Goal: Task Accomplishment & Management: Manage account settings

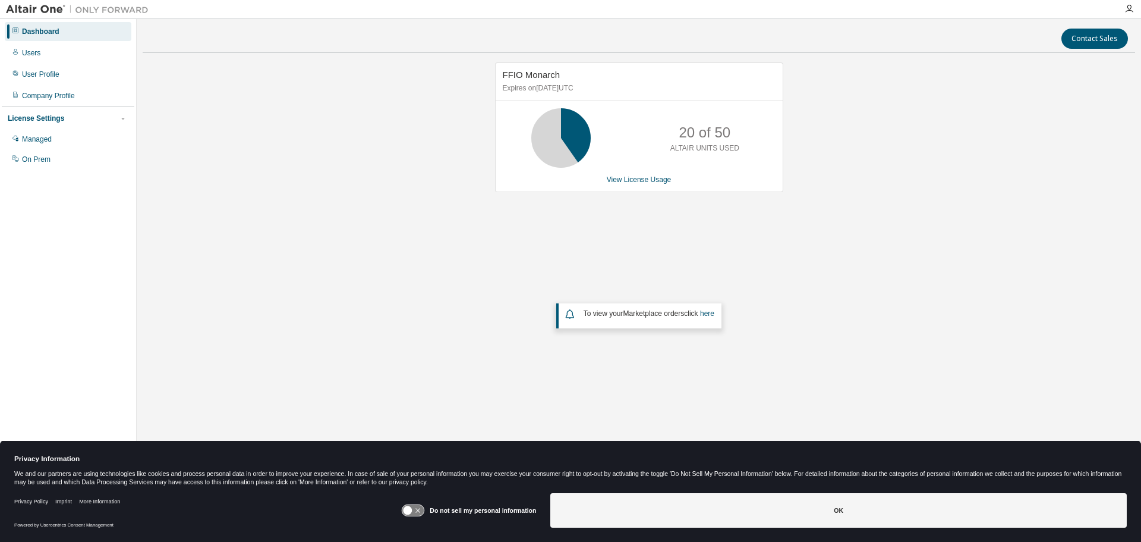
click at [413, 509] on icon at bounding box center [408, 510] width 9 height 9
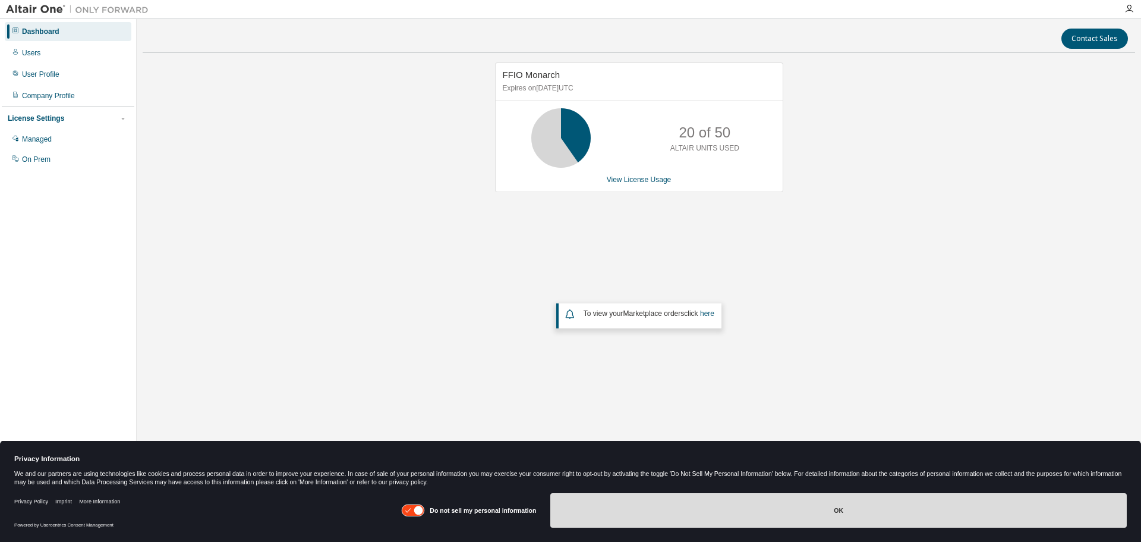
click at [873, 508] on button "OK" at bounding box center [838, 510] width 577 height 34
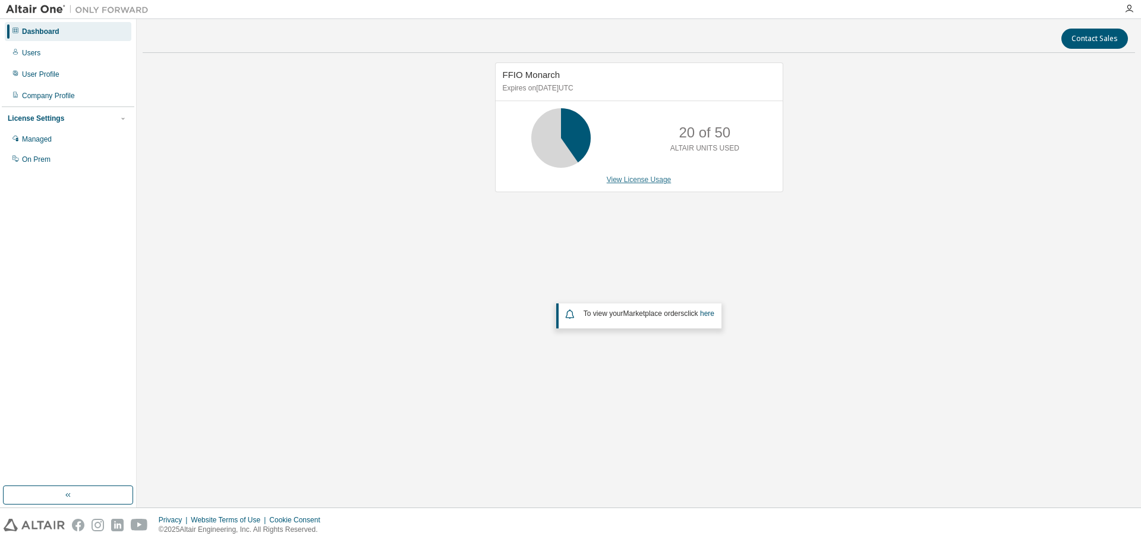
click at [637, 183] on link "View License Usage" at bounding box center [639, 179] width 65 height 8
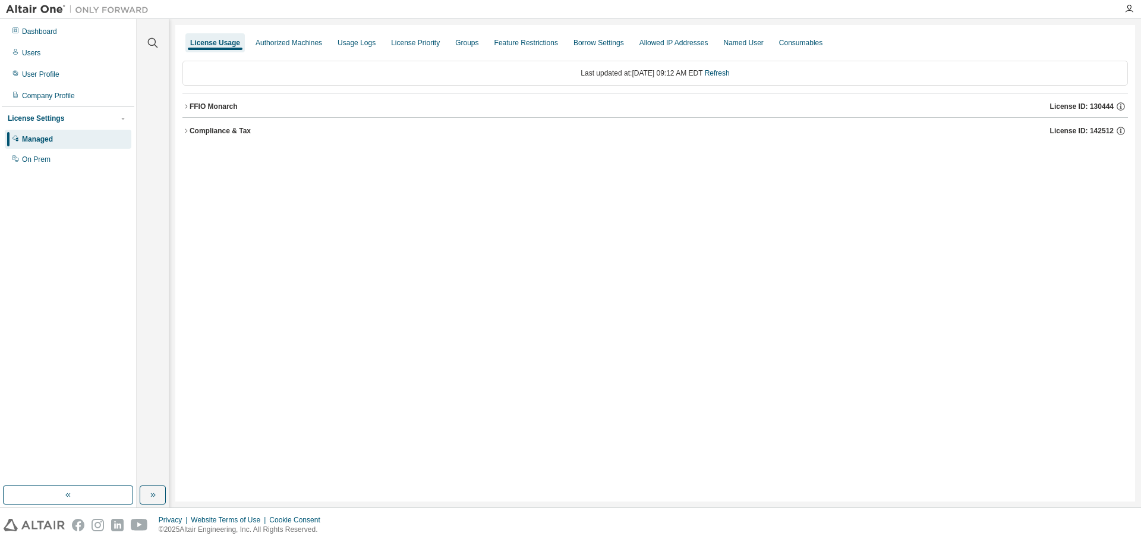
click at [190, 105] on div "FFIO Monarch" at bounding box center [214, 107] width 48 height 10
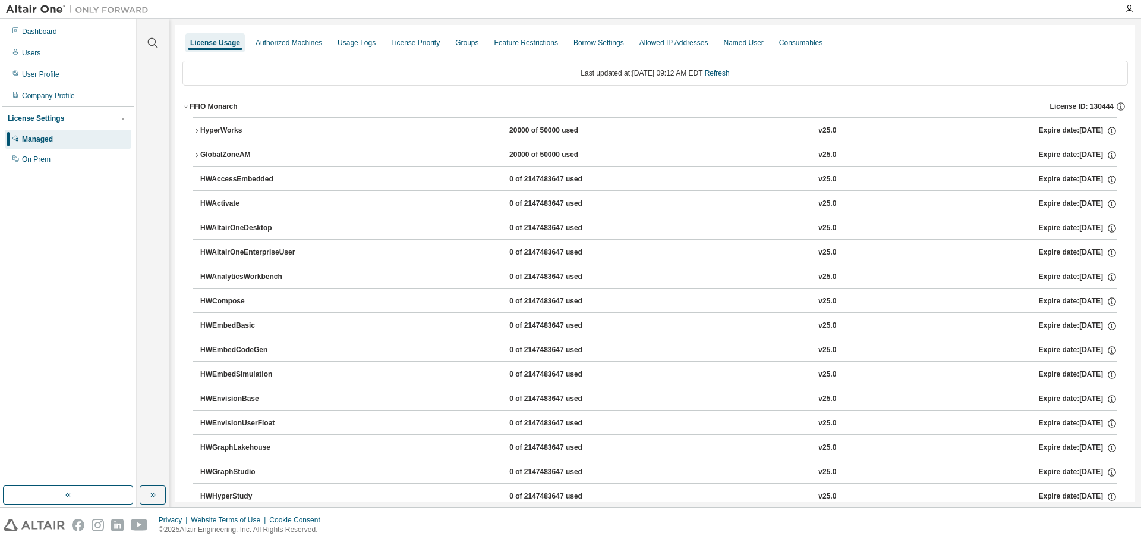
click at [516, 136] on div "20000 of 50000 used" at bounding box center [562, 130] width 107 height 11
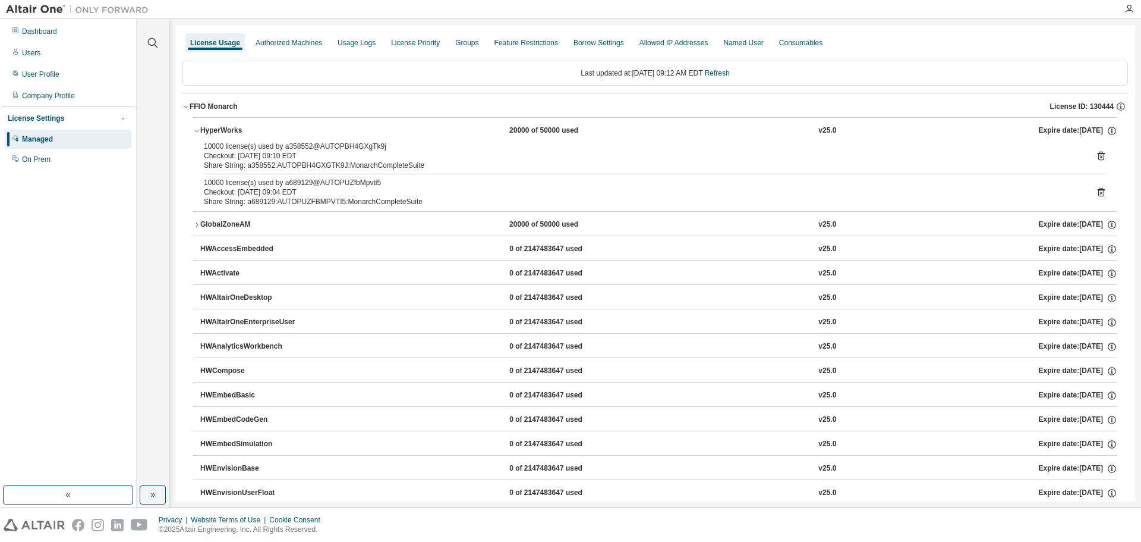
click at [203, 106] on div "FFIO Monarch" at bounding box center [214, 107] width 48 height 10
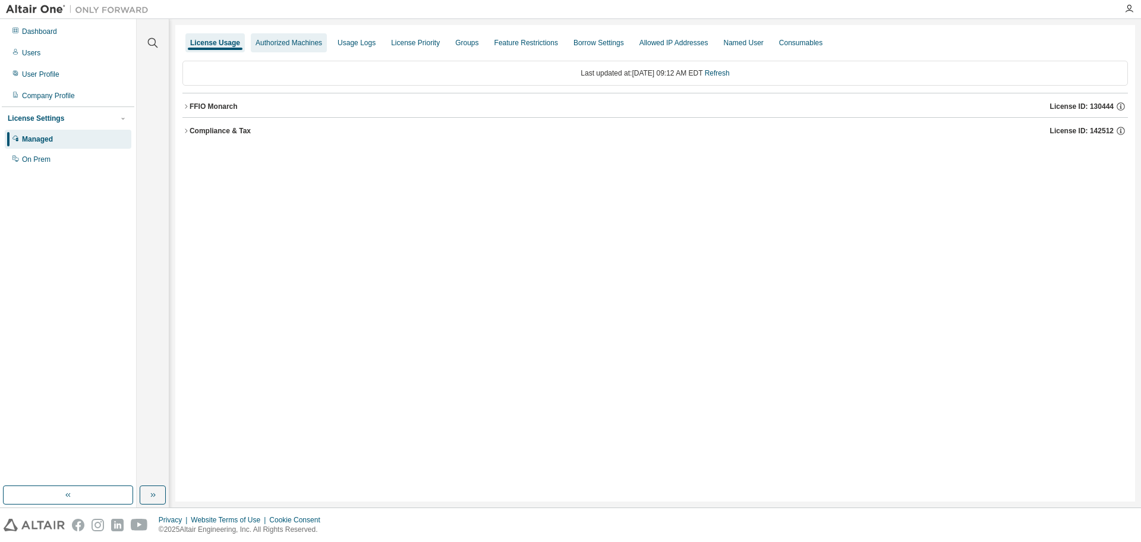
click at [300, 45] on div "Authorized Machines" at bounding box center [289, 43] width 67 height 10
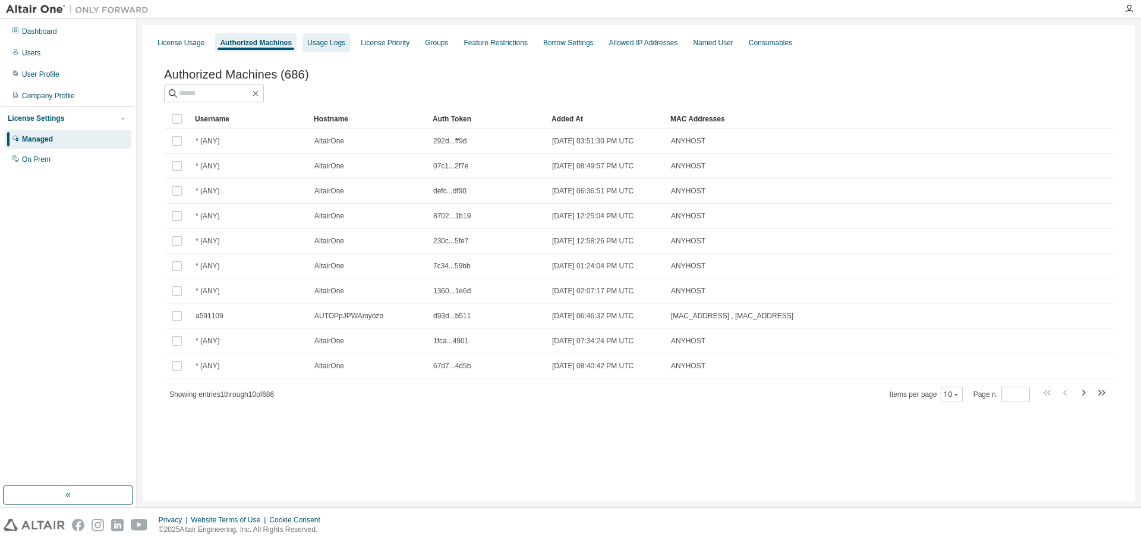
click at [326, 44] on div "Usage Logs" at bounding box center [326, 43] width 38 height 10
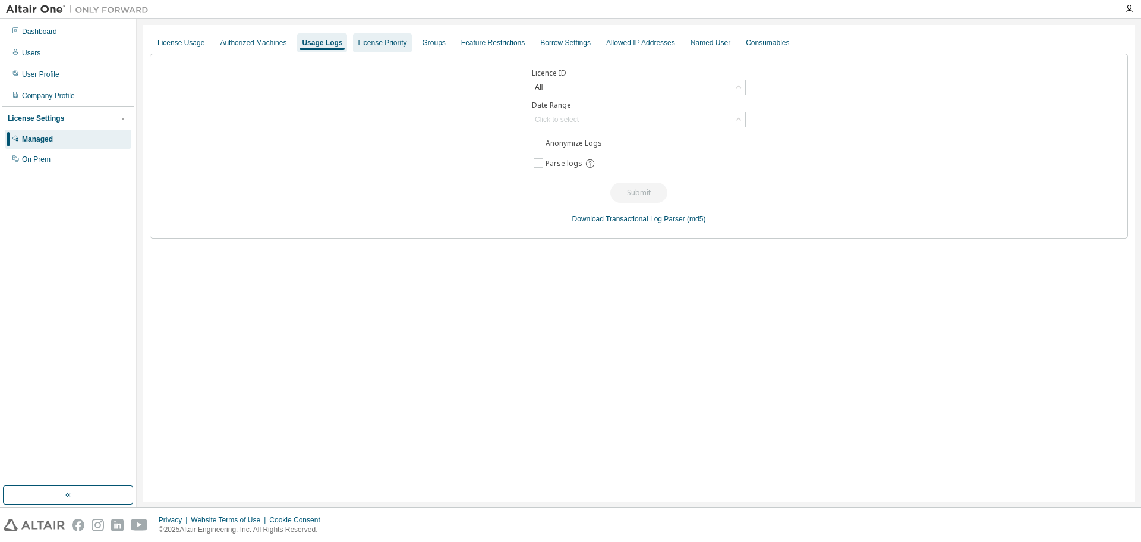
click at [388, 39] on div "License Priority" at bounding box center [382, 43] width 49 height 10
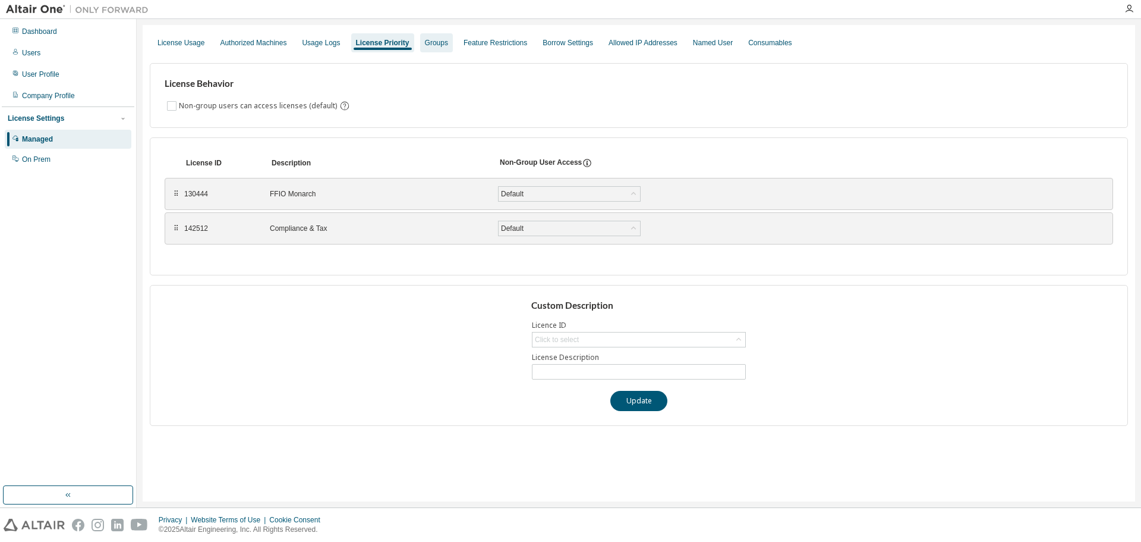
click at [430, 39] on div "Groups" at bounding box center [436, 43] width 23 height 10
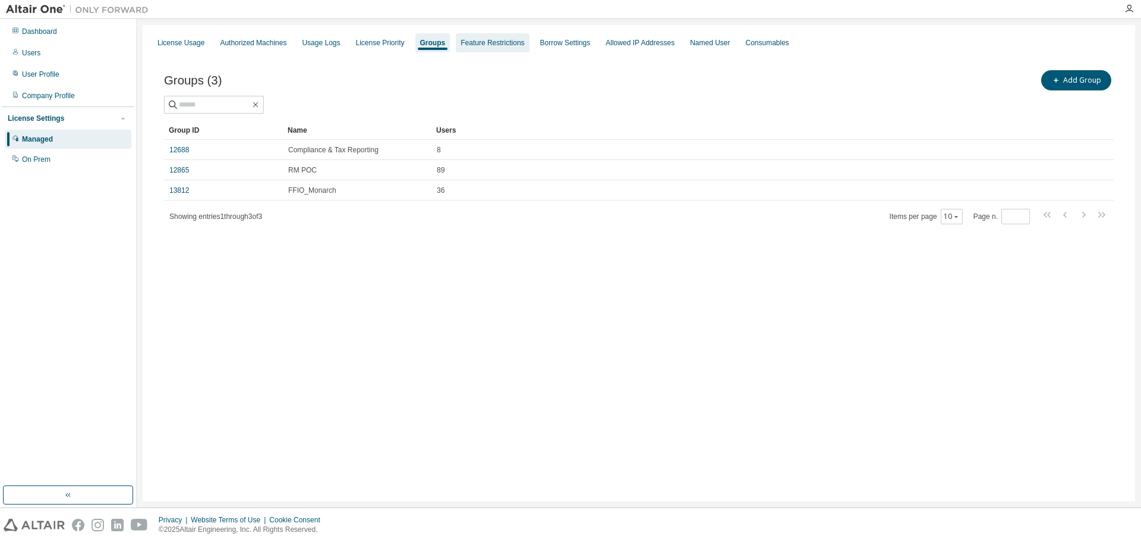
click at [480, 39] on div "Feature Restrictions" at bounding box center [493, 43] width 64 height 10
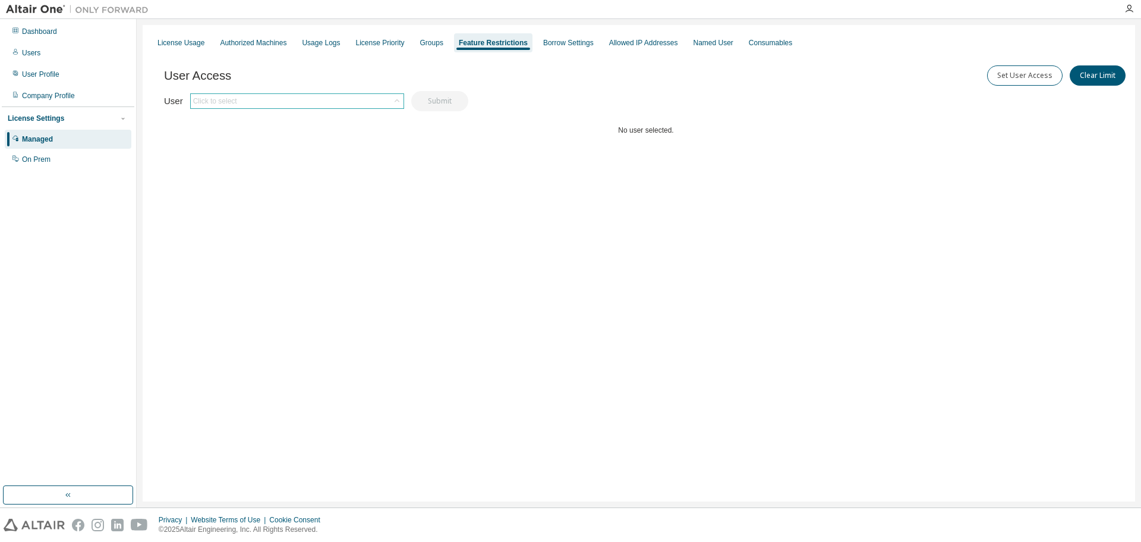
click at [286, 100] on div "Click to select" at bounding box center [297, 101] width 213 height 14
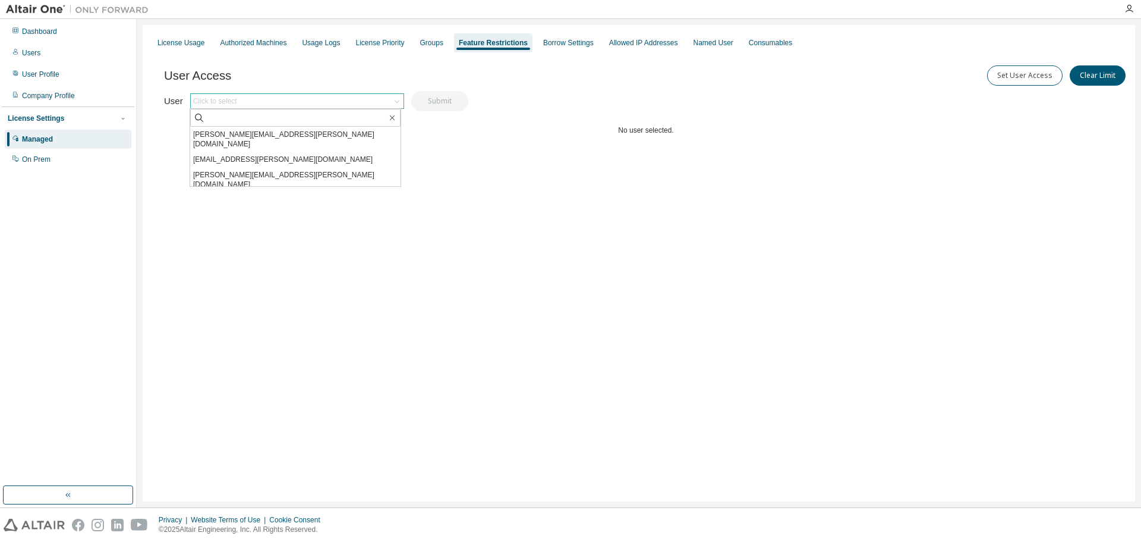
click at [286, 100] on div "Click to select" at bounding box center [297, 101] width 213 height 14
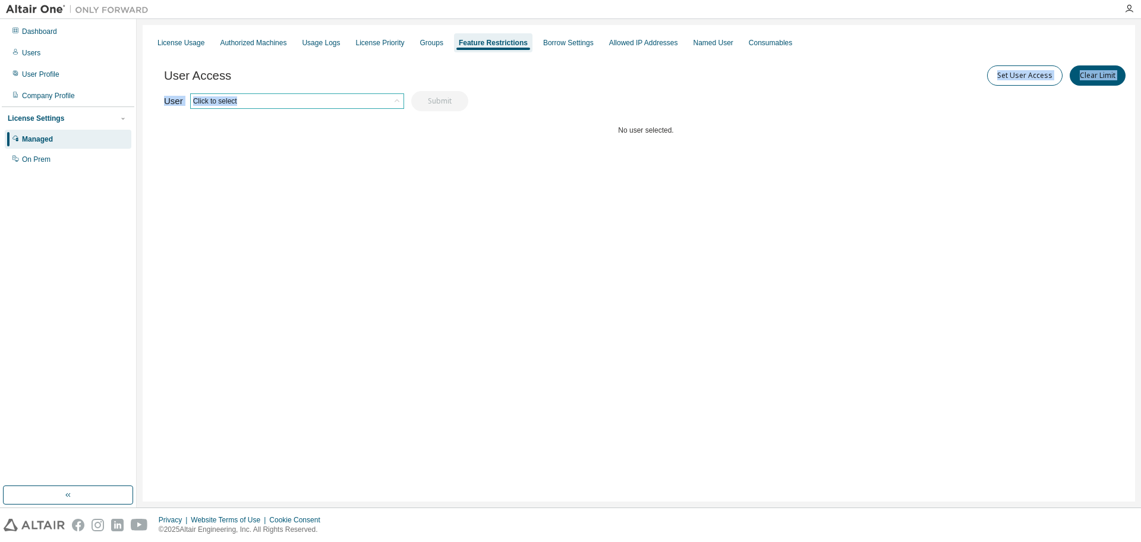
click at [368, 94] on div "User Access Set User Access Clear Limit Clear Load Save Save As Field Operator …" at bounding box center [646, 124] width 964 height 143
click at [395, 102] on icon at bounding box center [397, 101] width 12 height 12
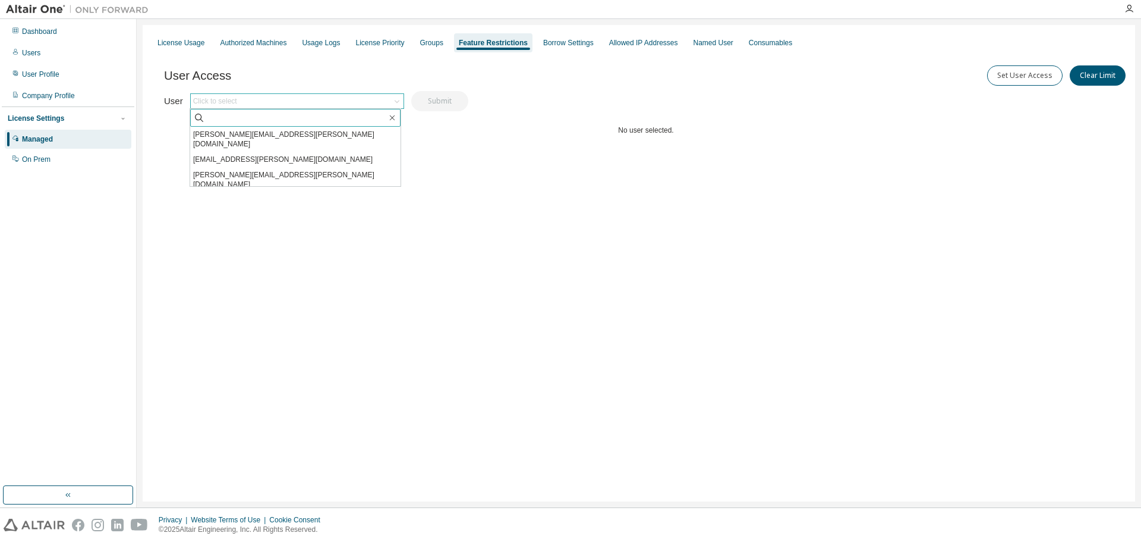
click at [226, 118] on input "text" at bounding box center [296, 118] width 182 height 12
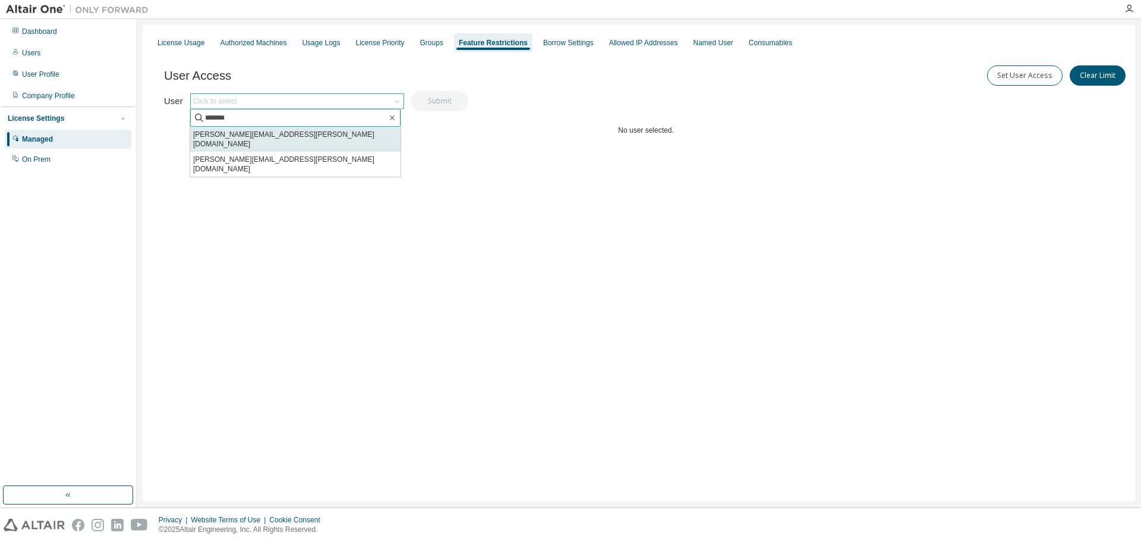
type input "*******"
click at [228, 140] on li "joseph.frasca@fmr.com" at bounding box center [295, 139] width 210 height 25
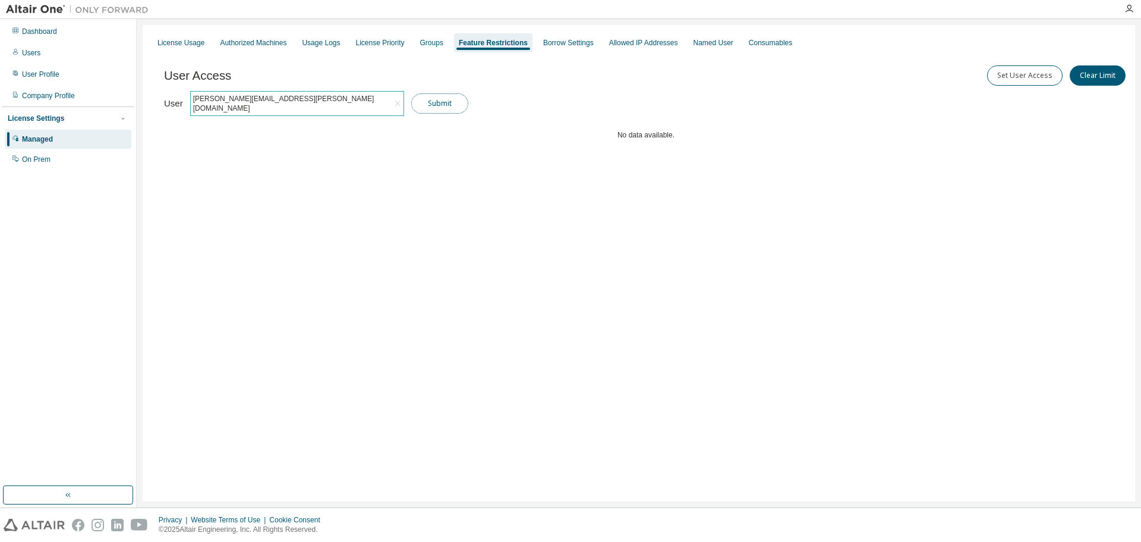
click at [439, 103] on button "Submit" at bounding box center [439, 103] width 57 height 20
click at [552, 42] on div "Borrow Settings" at bounding box center [568, 43] width 51 height 10
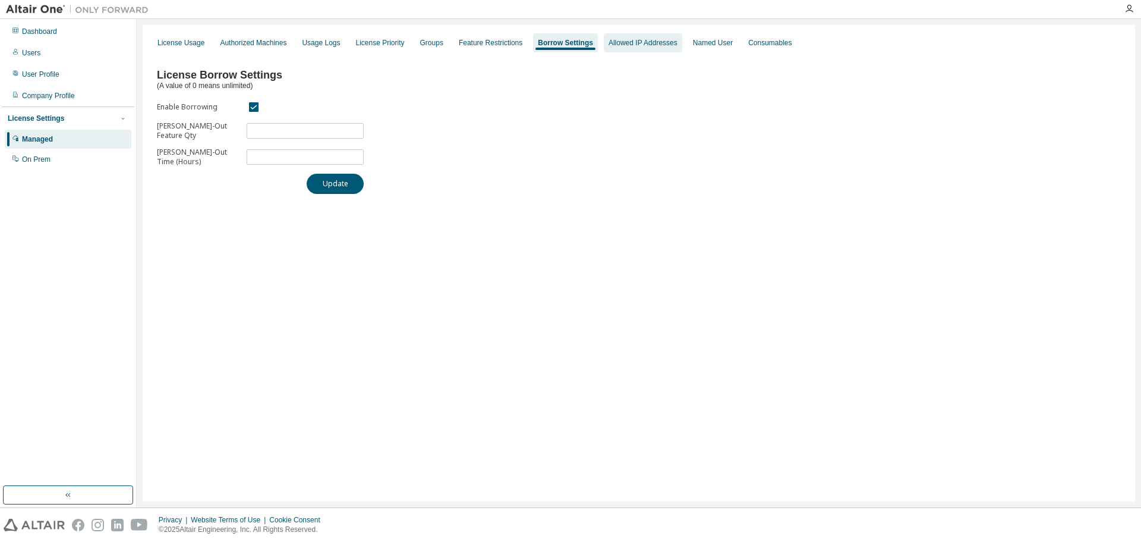
click at [641, 43] on div "Allowed IP Addresses" at bounding box center [643, 43] width 69 height 10
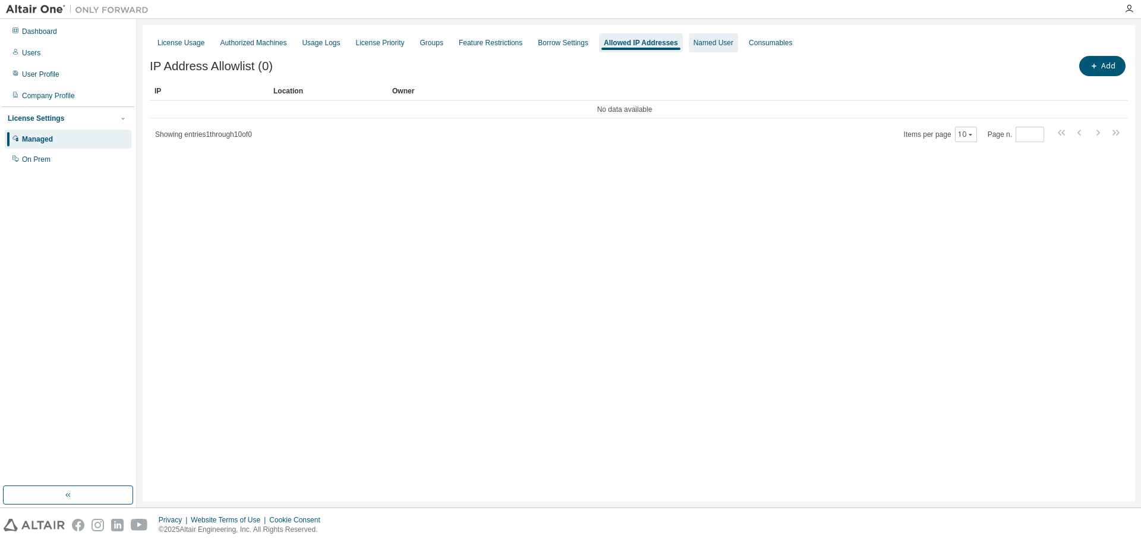
click at [707, 43] on div "Named User" at bounding box center [714, 43] width 40 height 10
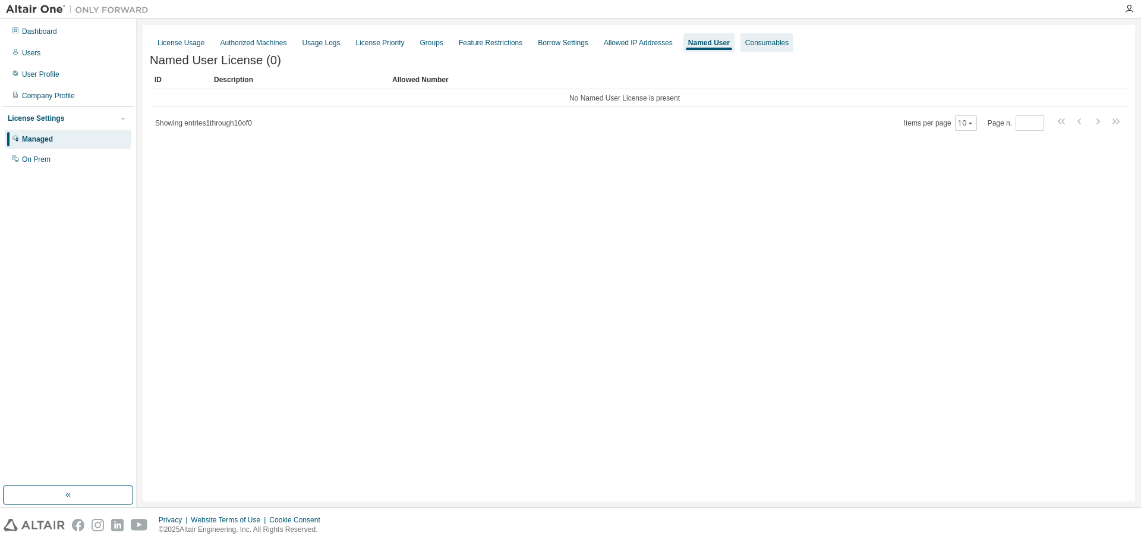
click at [753, 42] on div "Consumables" at bounding box center [766, 43] width 43 height 10
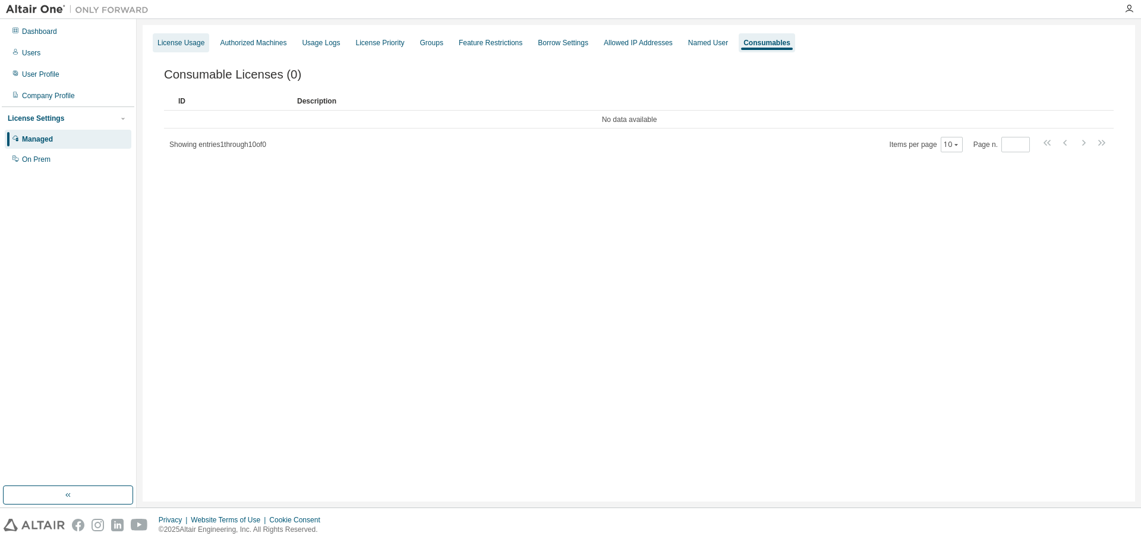
click at [200, 42] on div "License Usage" at bounding box center [181, 43] width 47 height 10
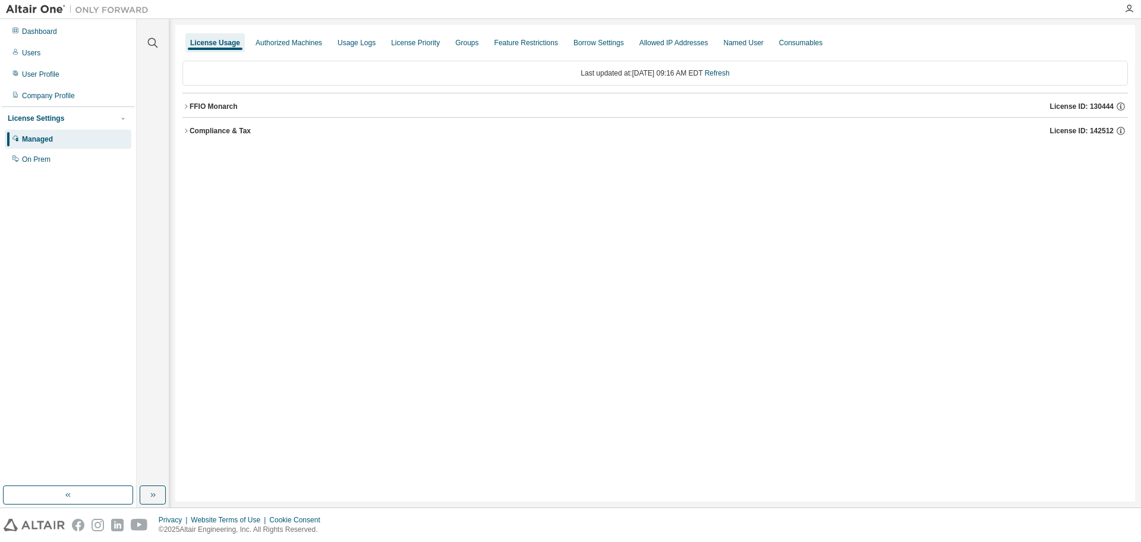
click at [183, 103] on icon "button" at bounding box center [185, 106] width 7 height 7
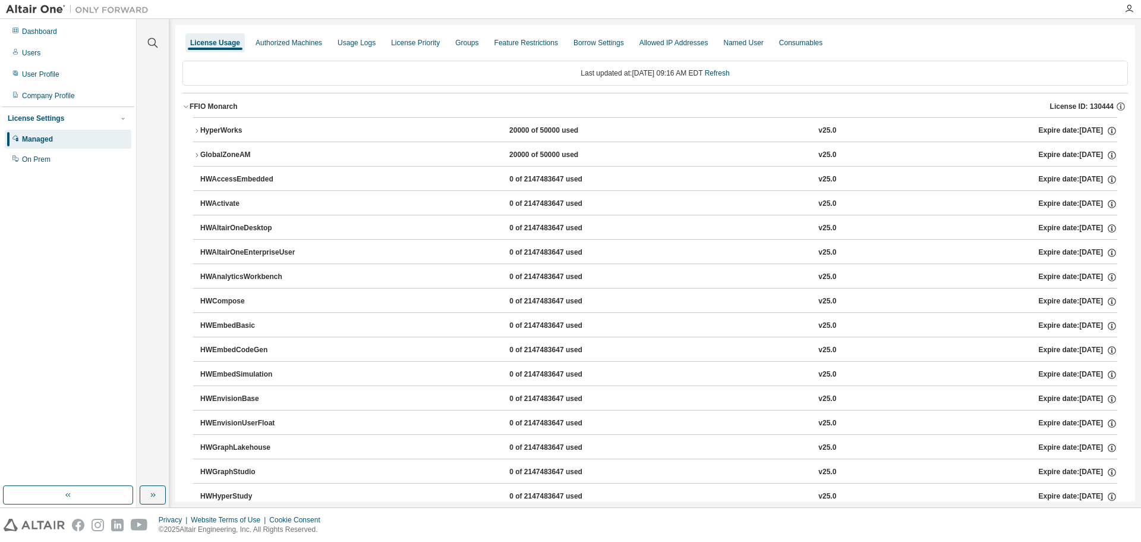
click at [183, 103] on icon "button" at bounding box center [185, 106] width 7 height 7
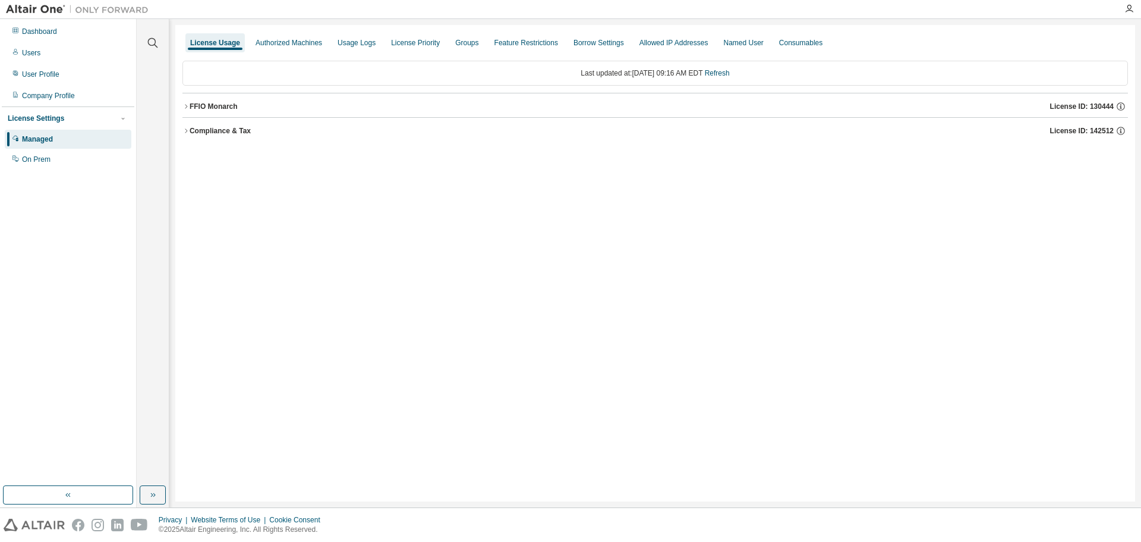
click at [181, 131] on div "License Usage Authorized Machines Usage Logs License Priority Groups Feature Re…" at bounding box center [655, 263] width 960 height 476
click at [185, 130] on icon "button" at bounding box center [185, 130] width 7 height 7
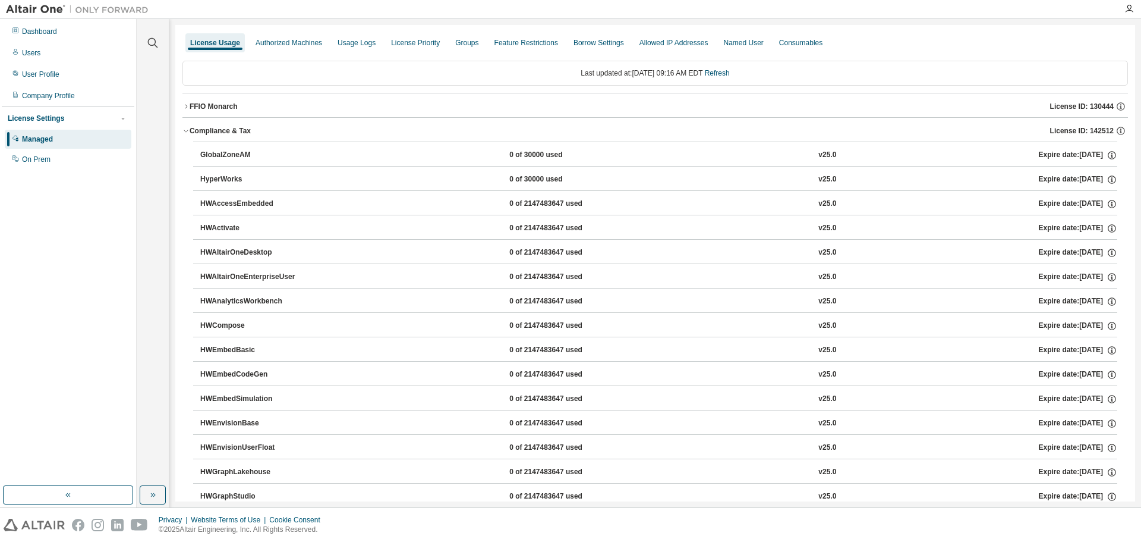
click at [185, 130] on icon "button" at bounding box center [185, 130] width 7 height 7
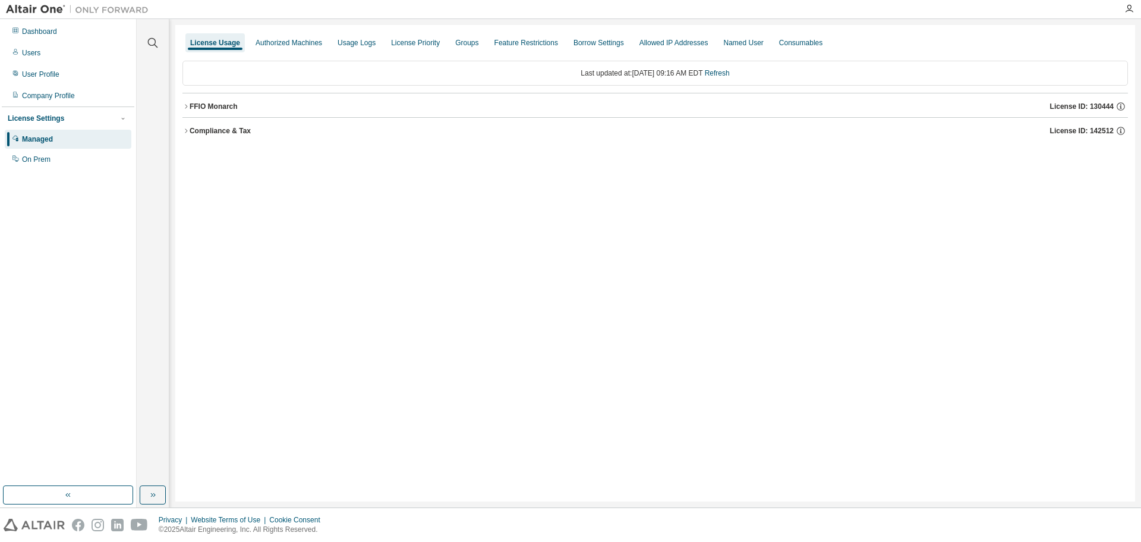
click at [185, 131] on icon "button" at bounding box center [185, 130] width 7 height 7
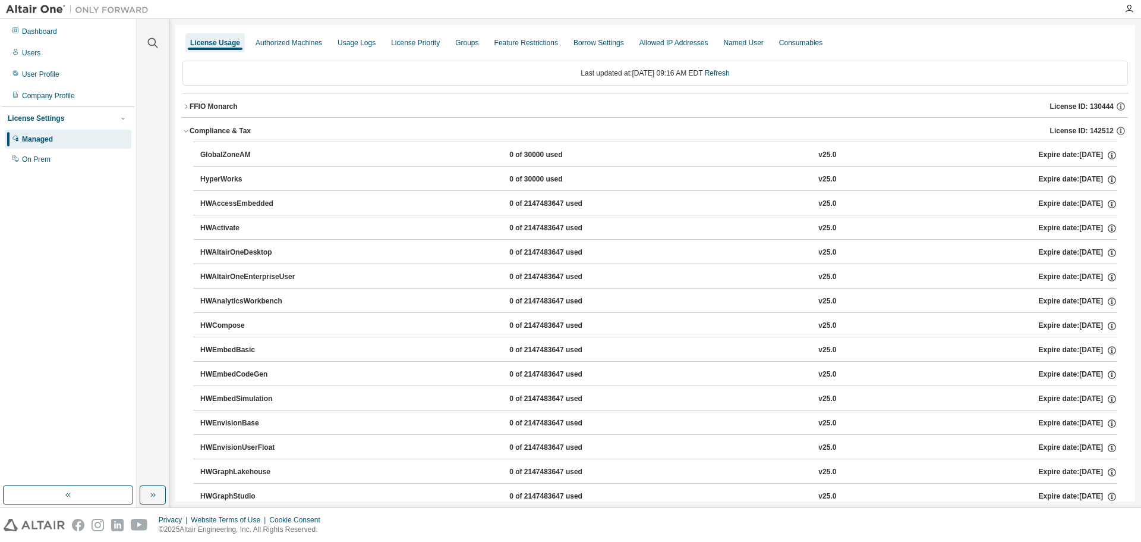
click at [189, 105] on icon "button" at bounding box center [185, 106] width 7 height 7
click at [187, 106] on icon "button" at bounding box center [185, 106] width 7 height 7
click at [190, 133] on div "Compliance & Tax" at bounding box center [220, 131] width 61 height 10
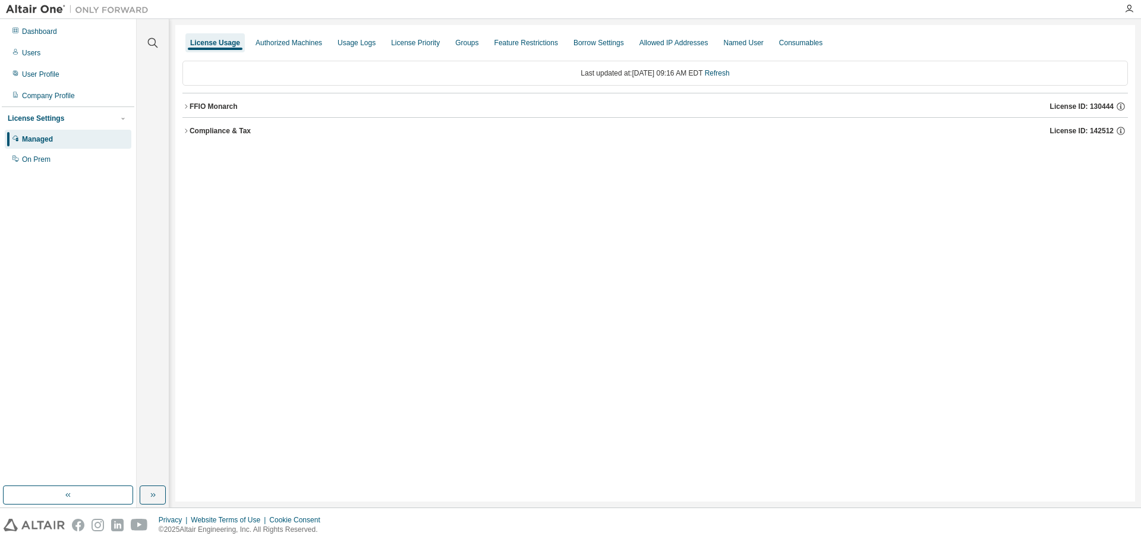
click at [190, 134] on div "Compliance & Tax" at bounding box center [220, 131] width 61 height 10
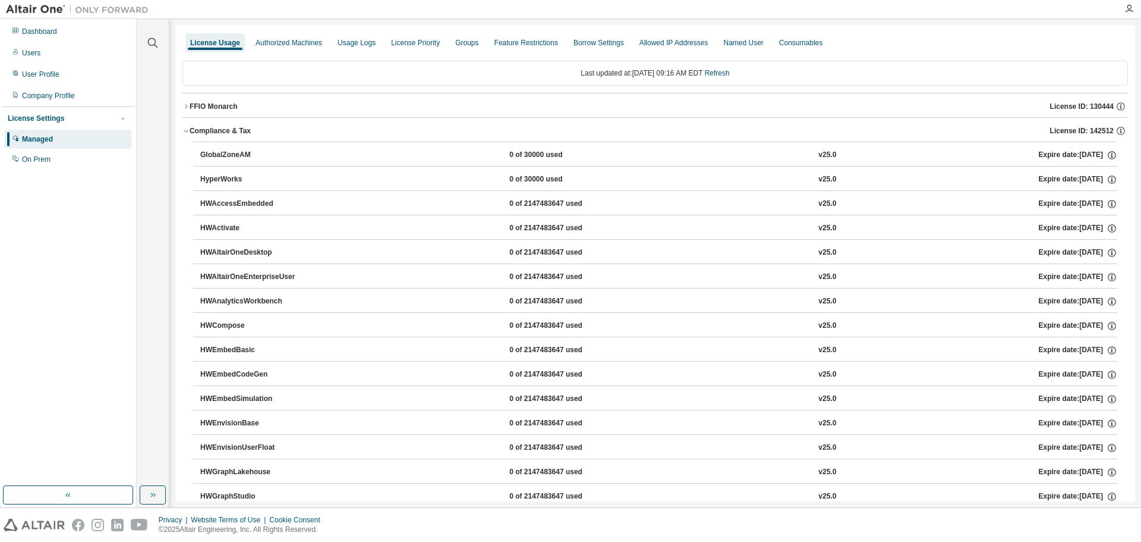
click at [185, 131] on icon "button" at bounding box center [186, 131] width 4 height 2
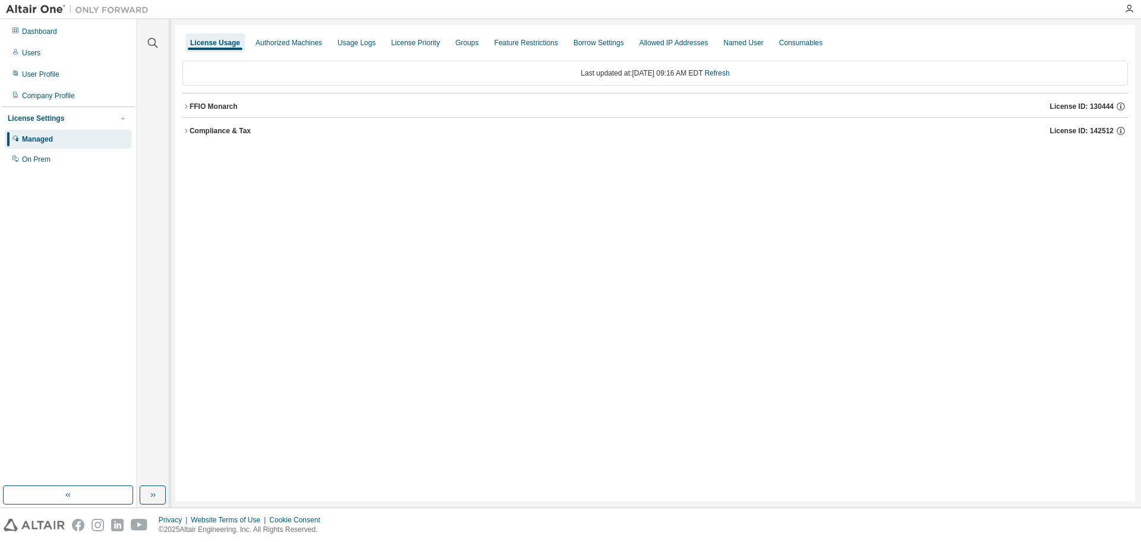
click at [205, 42] on div "License Usage" at bounding box center [215, 43] width 50 height 10
click at [184, 106] on icon "button" at bounding box center [185, 106] width 7 height 7
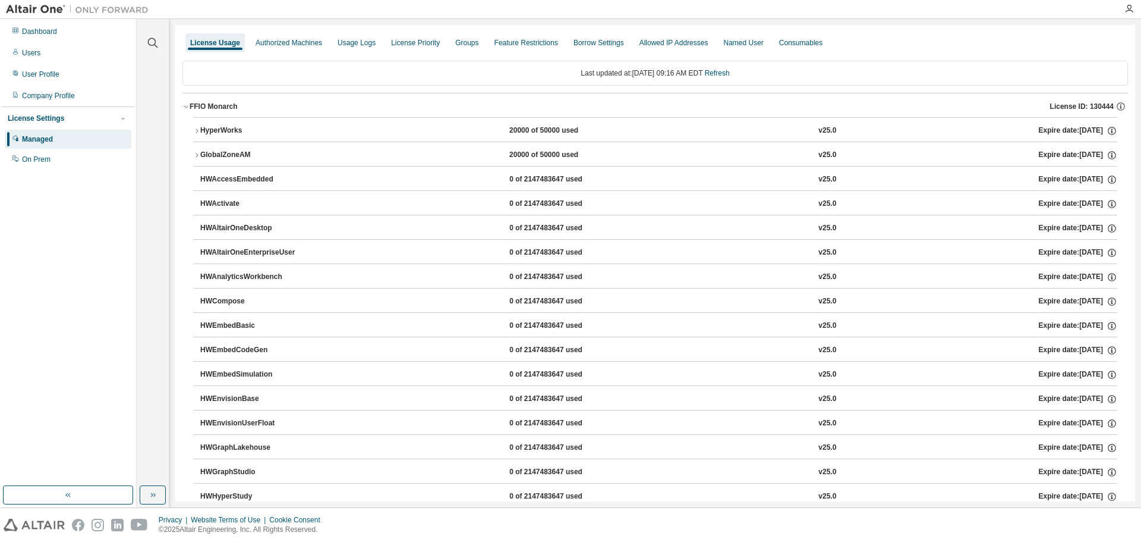
click at [184, 106] on icon "button" at bounding box center [186, 107] width 4 height 2
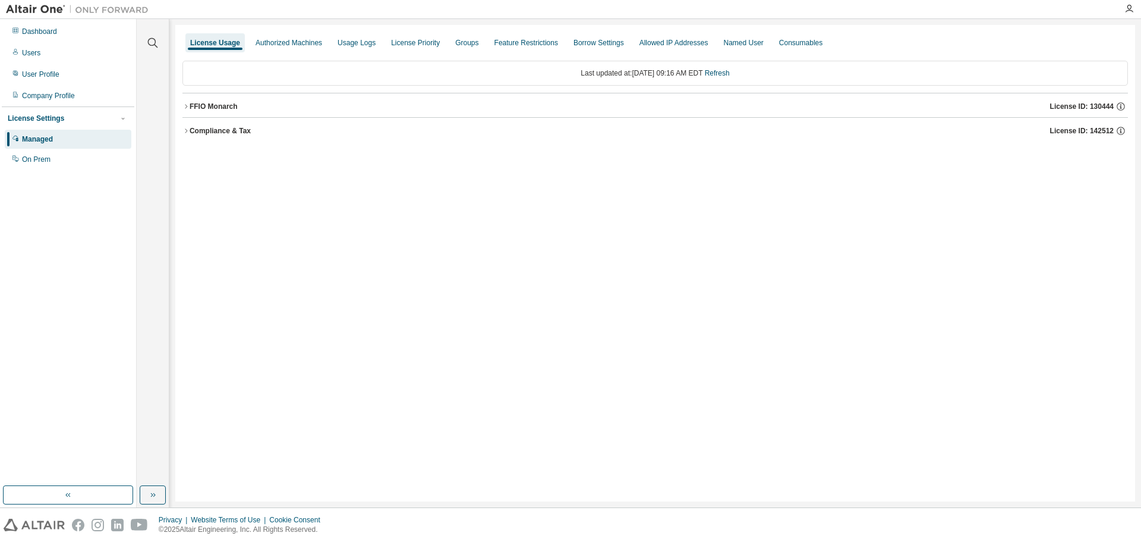
click at [580, 269] on div "License Usage Authorized Machines Usage Logs License Priority Groups Feature Re…" at bounding box center [655, 263] width 960 height 476
click at [52, 122] on div "License Settings" at bounding box center [36, 119] width 56 height 10
click at [524, 343] on div "License Usage Authorized Machines Usage Logs License Priority Groups Feature Re…" at bounding box center [655, 263] width 960 height 476
